Goal: Consume media (video, audio)

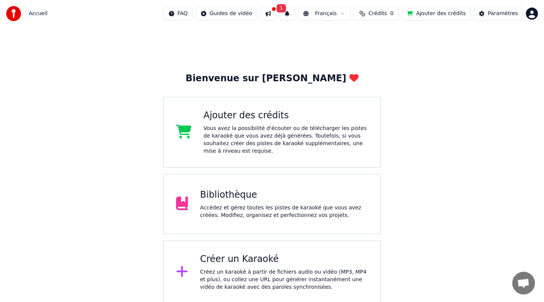
click at [273, 13] on button at bounding box center [268, 14] width 16 height 14
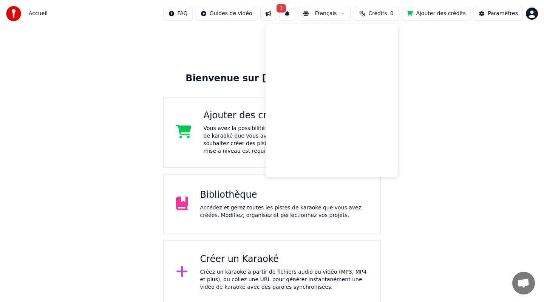
click at [292, 11] on button "1" at bounding box center [287, 14] width 16 height 14
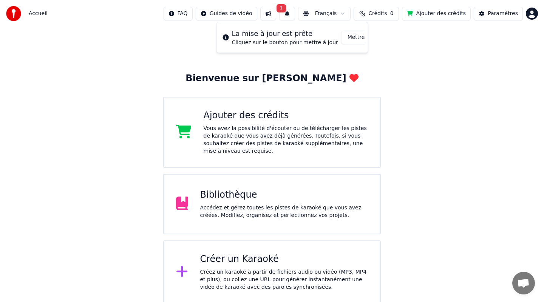
click at [436, 150] on div "Bienvenue sur Youka Ajouter des crédits Vous avez la possibilité d'écouter ou d…" at bounding box center [272, 165] width 544 height 276
click at [519, 280] on span "Ouvrir le chat" at bounding box center [523, 283] width 12 height 11
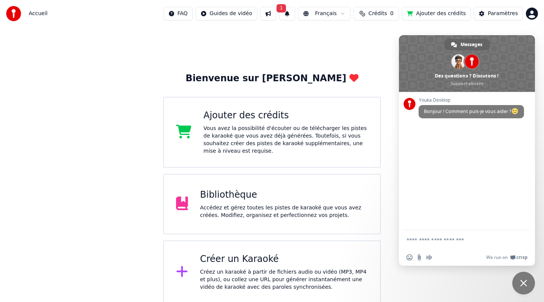
click at [350, 30] on div "Bienvenue sur Youka Ajouter des crédits Vous avez la possibilité d'écouter ou d…" at bounding box center [272, 165] width 544 height 276
click at [35, 13] on span "Accueil" at bounding box center [38, 14] width 19 height 8
click at [223, 195] on div "Bibliothèque" at bounding box center [284, 195] width 168 height 12
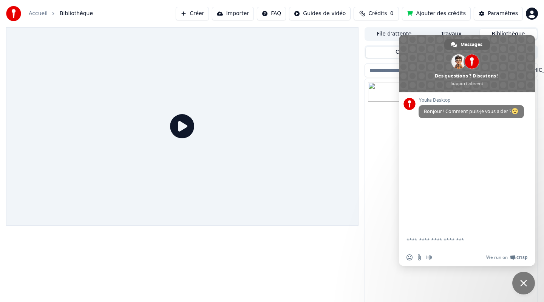
click at [379, 122] on div "IFMK Vichy" at bounding box center [451, 191] width 173 height 225
click at [383, 95] on img at bounding box center [385, 92] width 35 height 20
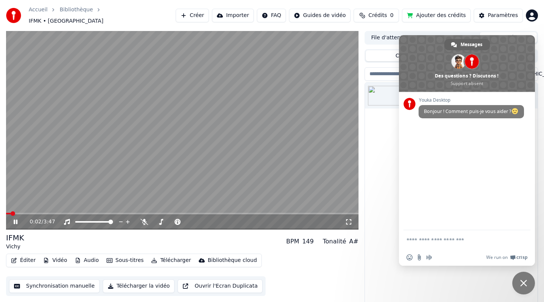
click at [14, 222] on div "0:02 / 3:47" at bounding box center [182, 221] width 352 height 15
click at [15, 219] on icon at bounding box center [16, 221] width 4 height 5
click at [420, 241] on textarea "Entrez votre message..." at bounding box center [459, 239] width 106 height 19
type textarea "**********"
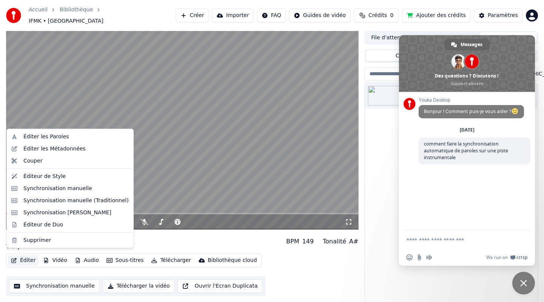
click at [30, 255] on button "Éditer" at bounding box center [23, 260] width 31 height 11
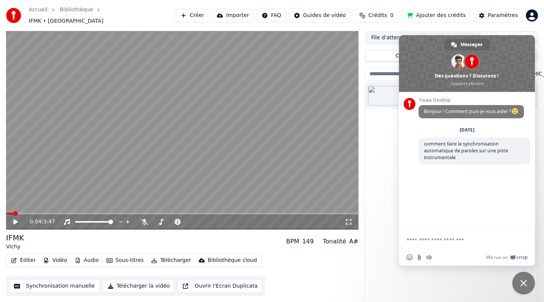
click at [323, 275] on div "Éditer Vidéo Audio Sous-titres Télécharger Bibliothèque cloud Synchronisation m…" at bounding box center [182, 274] width 352 height 42
